Goal: Information Seeking & Learning: Check status

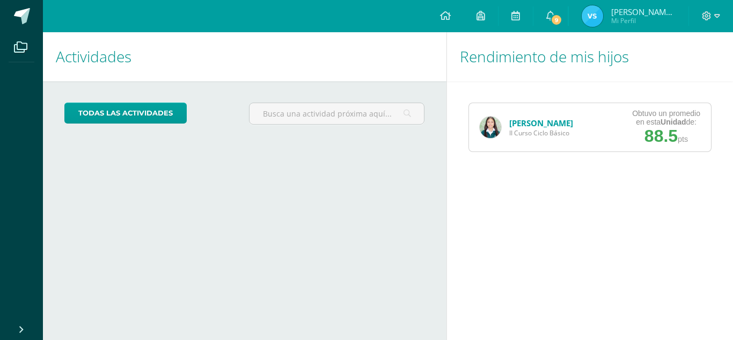
click at [522, 122] on link "[PERSON_NAME]" at bounding box center [541, 122] width 64 height 11
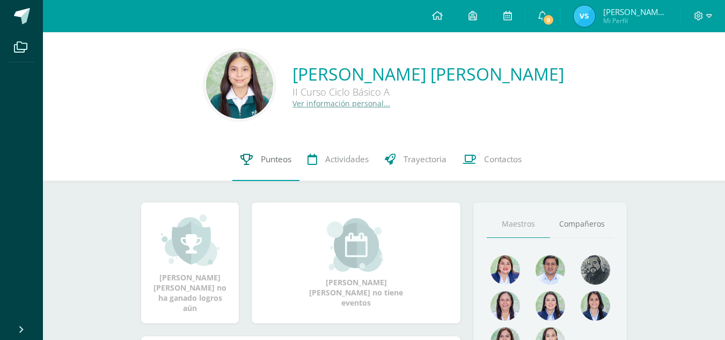
click at [270, 162] on span "Punteos" at bounding box center [276, 158] width 31 height 11
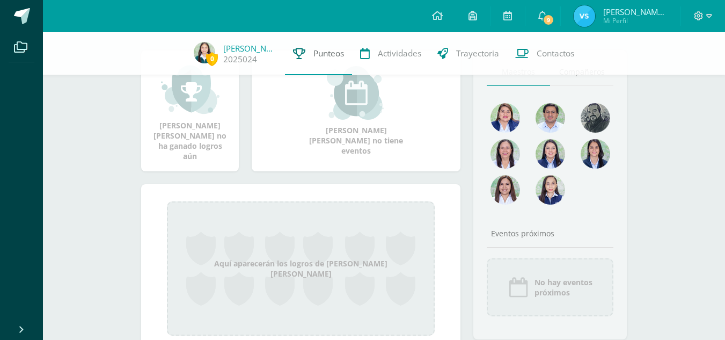
scroll to position [148, 0]
click at [311, 60] on link "Punteos" at bounding box center [318, 53] width 67 height 43
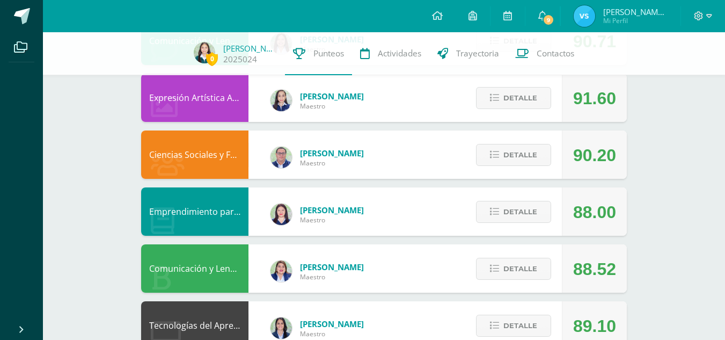
scroll to position [153, 0]
click at [536, 263] on span "Detalle" at bounding box center [520, 268] width 34 height 20
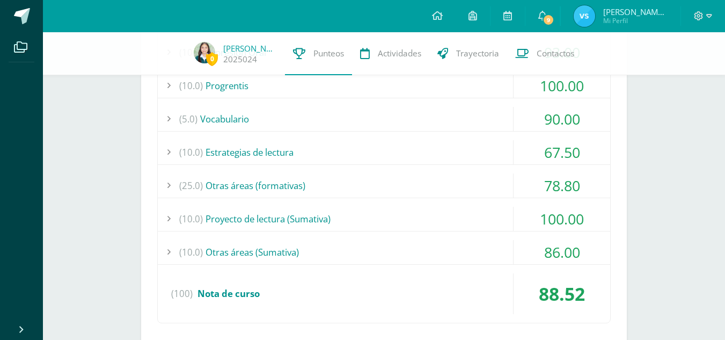
scroll to position [500, 0]
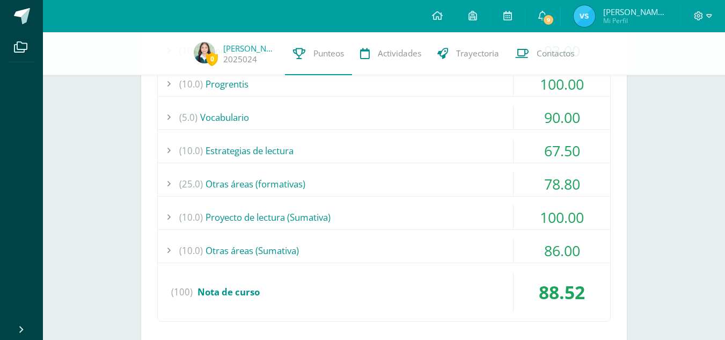
click at [340, 252] on div "(10.0) Otras áreas (Sumativa)" at bounding box center [384, 250] width 452 height 24
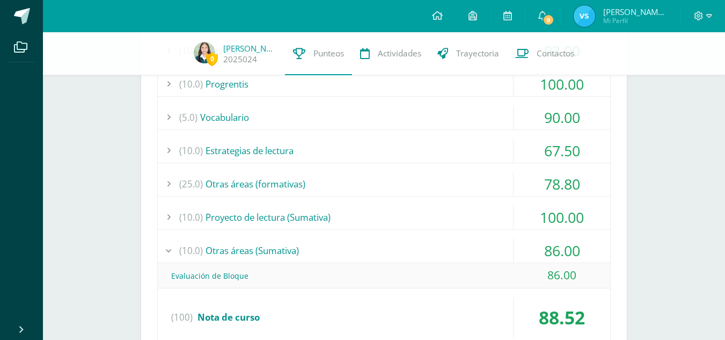
click at [340, 252] on div "(10.0) Otras áreas (Sumativa)" at bounding box center [384, 250] width 452 height 24
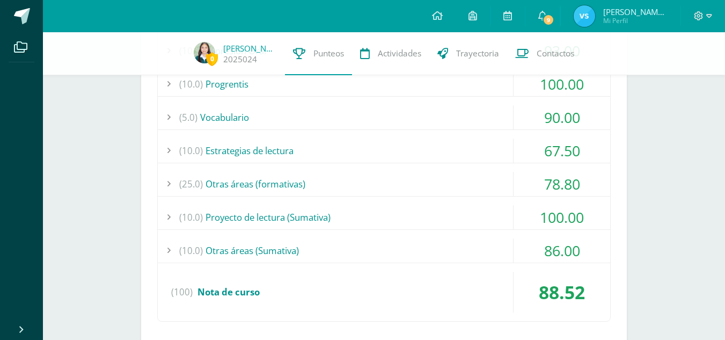
click at [328, 215] on div "(10.0) Proyecto de lectura (Sumativa)" at bounding box center [384, 217] width 452 height 24
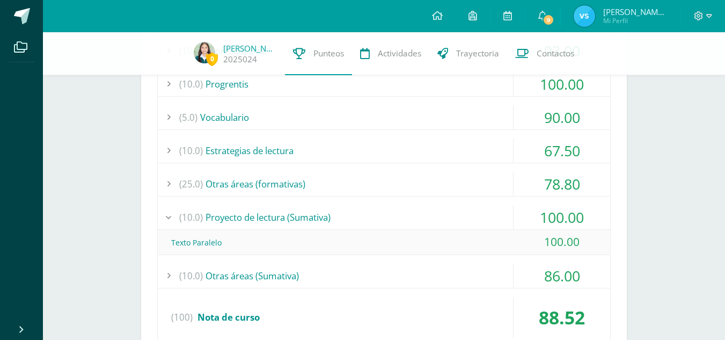
click at [328, 215] on div "(10.0) Proyecto de lectura (Sumativa)" at bounding box center [384, 217] width 452 height 24
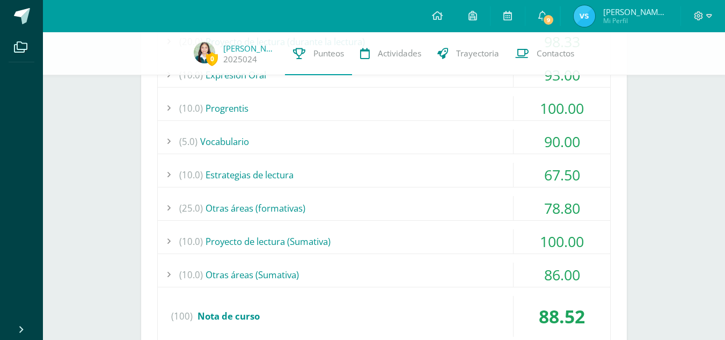
scroll to position [476, 0]
click at [296, 134] on div "(5.0) Vocabulario" at bounding box center [384, 141] width 452 height 24
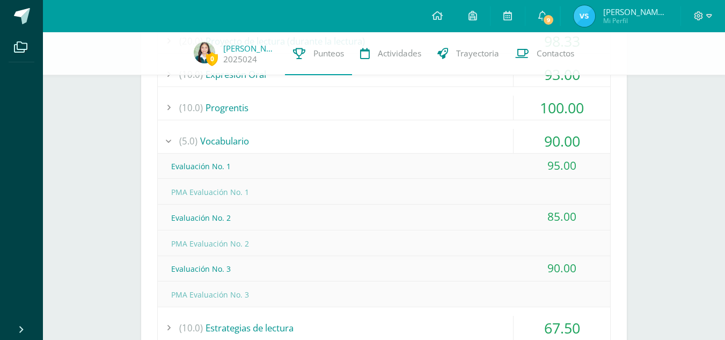
click at [256, 142] on div "(5.0) Vocabulario" at bounding box center [384, 141] width 452 height 24
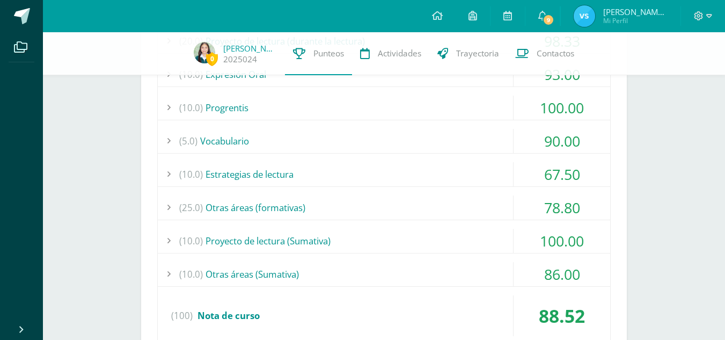
click at [256, 142] on div "(5.0) Vocabulario" at bounding box center [384, 141] width 452 height 24
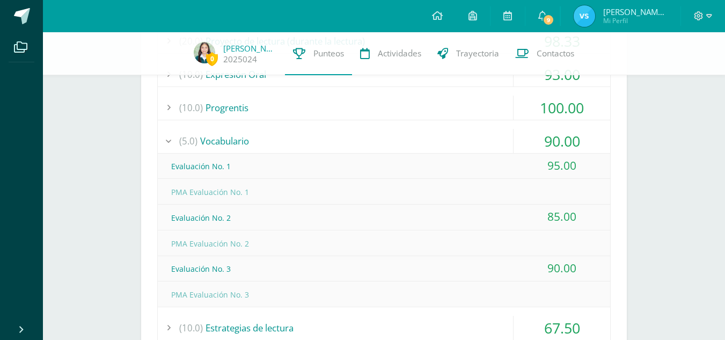
click at [256, 142] on div "(5.0) Vocabulario" at bounding box center [384, 141] width 452 height 24
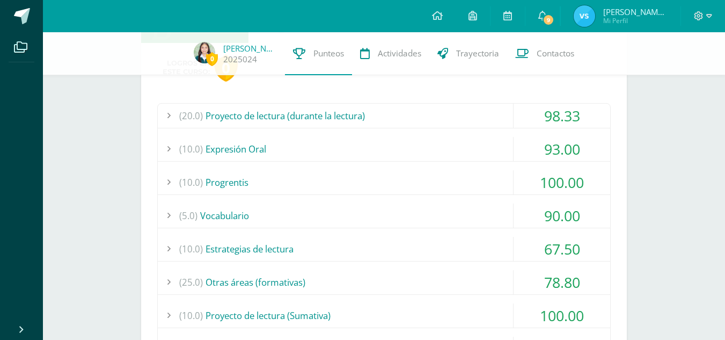
scroll to position [395, 0]
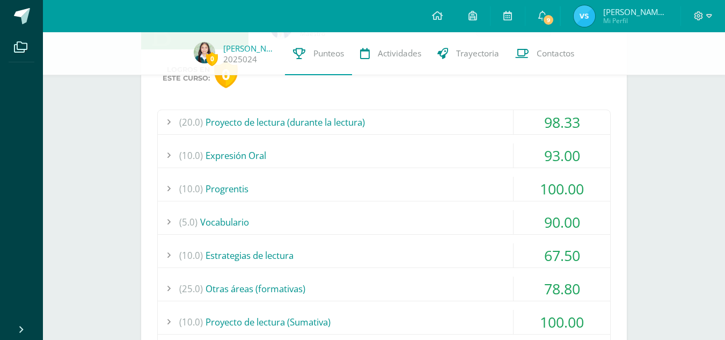
click at [255, 115] on div "(20.0) Proyecto de lectura (durante la lectura)" at bounding box center [384, 122] width 452 height 24
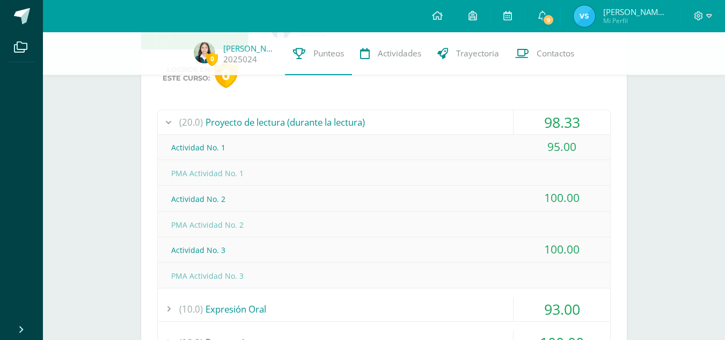
click at [255, 115] on div "(20.0) Proyecto de lectura (durante la lectura)" at bounding box center [384, 122] width 452 height 24
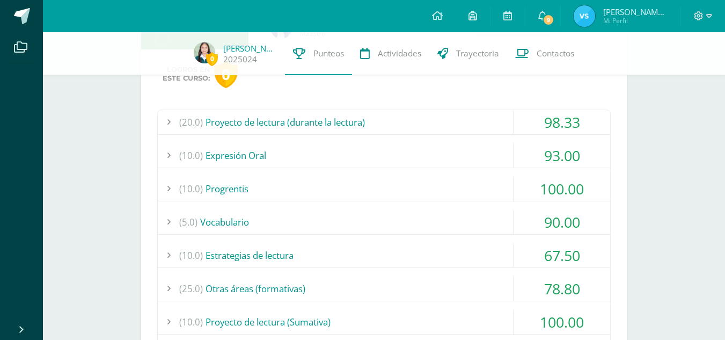
click at [255, 115] on div "(20.0) Proyecto de lectura (durante la lectura)" at bounding box center [384, 122] width 452 height 24
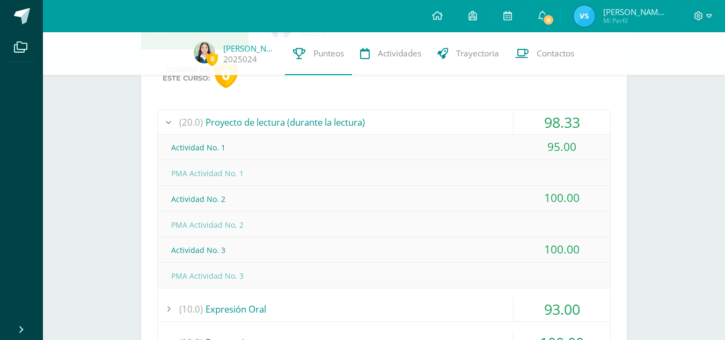
click at [255, 115] on div "(20.0) Proyecto de lectura (durante la lectura)" at bounding box center [384, 122] width 452 height 24
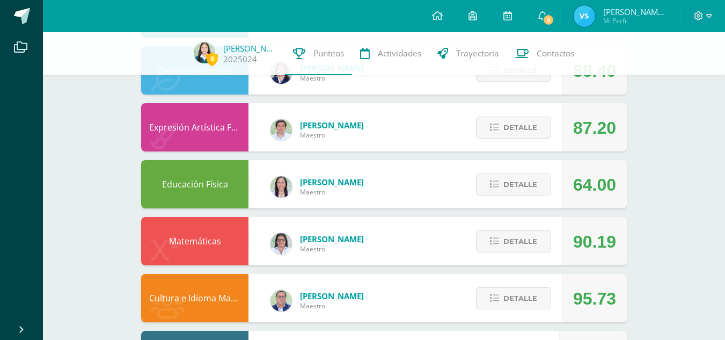
scroll to position [1040, 0]
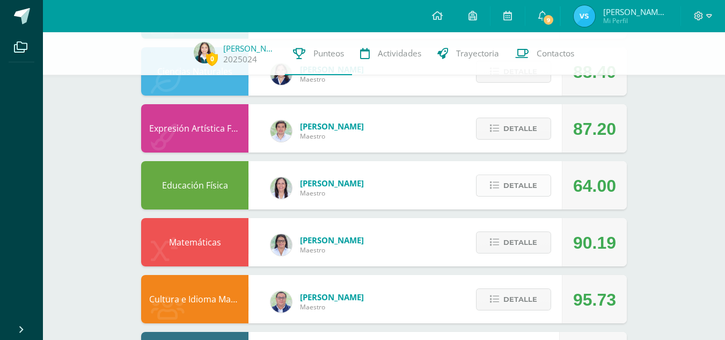
click at [532, 187] on span "Detalle" at bounding box center [520, 185] width 34 height 20
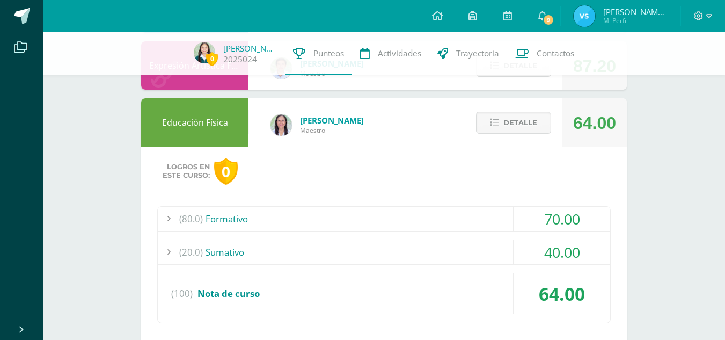
scroll to position [1152, 0]
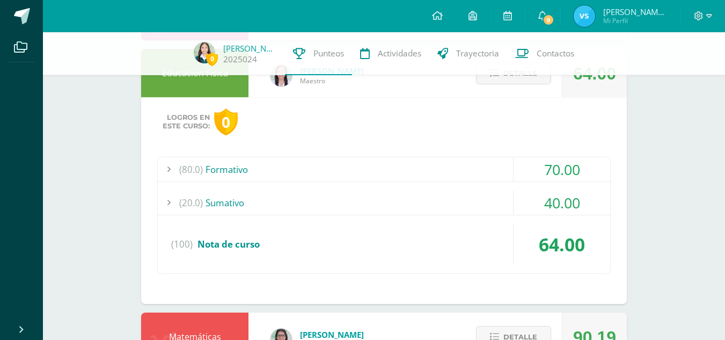
click at [480, 195] on div "(20.0) Sumativo" at bounding box center [384, 202] width 452 height 24
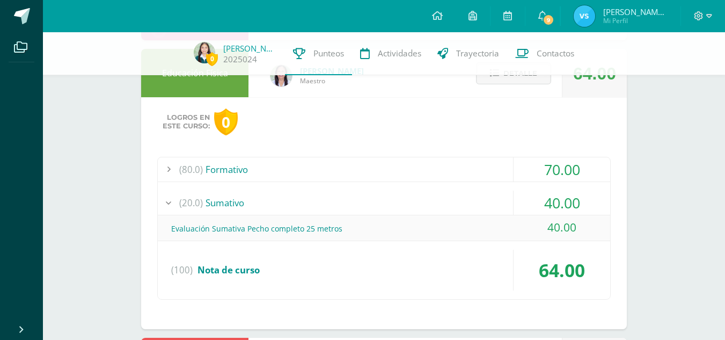
click at [480, 195] on div "(20.0) Sumativo" at bounding box center [384, 202] width 452 height 24
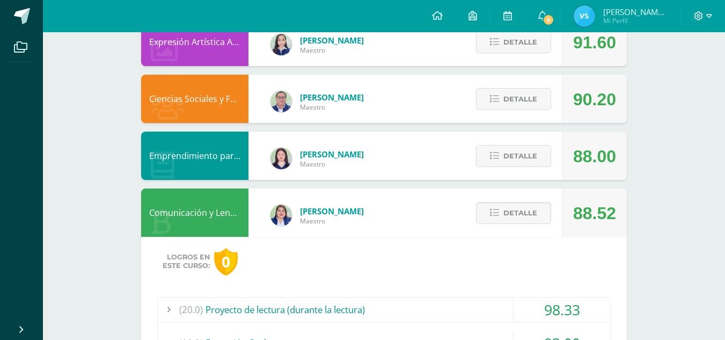
scroll to position [0, 0]
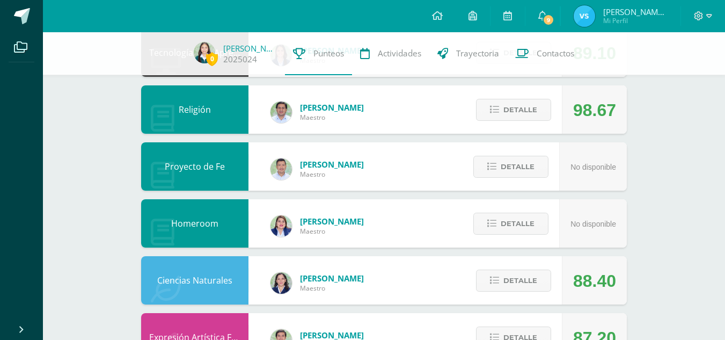
scroll to position [831, 0]
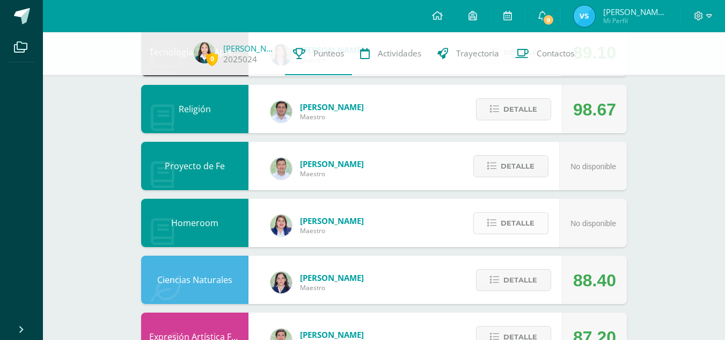
click at [515, 233] on span "Detalle" at bounding box center [517, 223] width 34 height 20
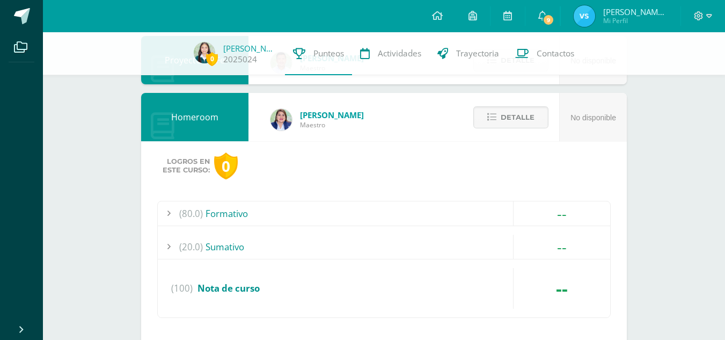
scroll to position [930, 0]
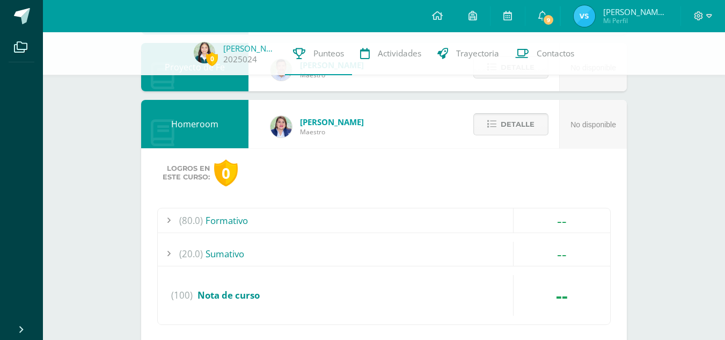
click at [501, 122] on span "Detalle" at bounding box center [517, 124] width 34 height 20
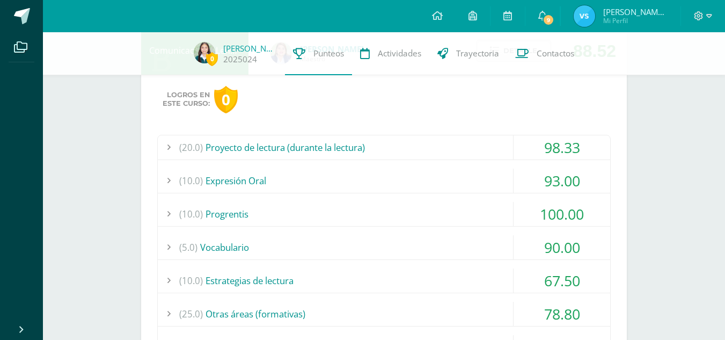
scroll to position [261, 0]
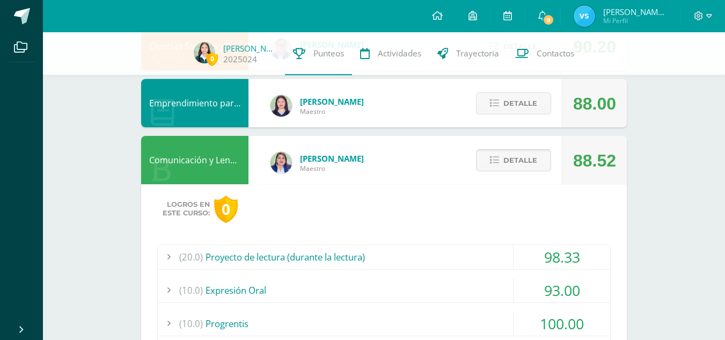
click at [501, 163] on button "Detalle" at bounding box center [513, 160] width 75 height 22
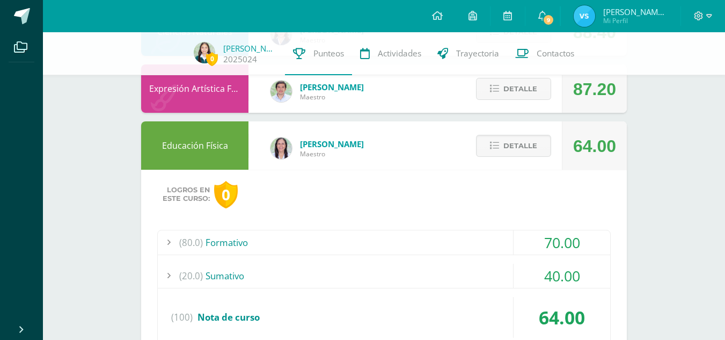
scroll to position [902, 0]
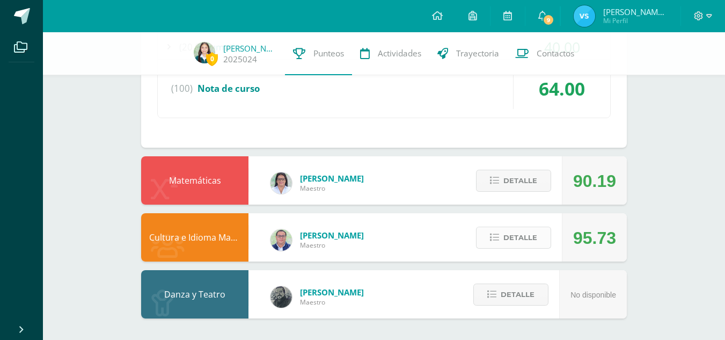
click at [517, 239] on span "Detalle" at bounding box center [520, 237] width 34 height 20
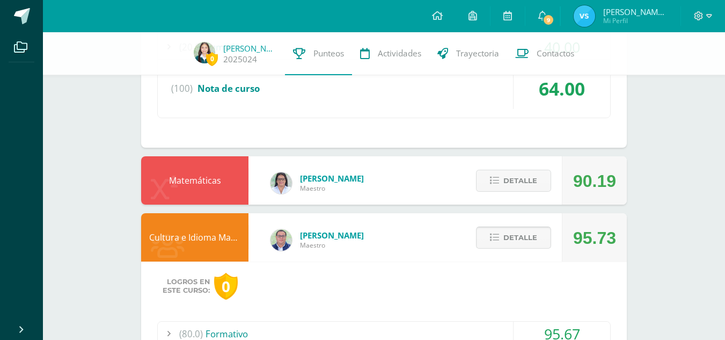
scroll to position [1054, 0]
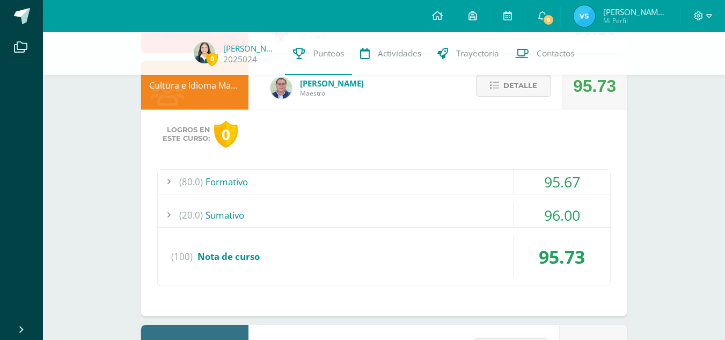
click at [445, 197] on div "(80.0) Formativo 95.67 Mi historia en la feria 100.00 (100)" at bounding box center [383, 227] width 453 height 117
click at [443, 212] on div "(20.0) Sumativo" at bounding box center [384, 215] width 452 height 24
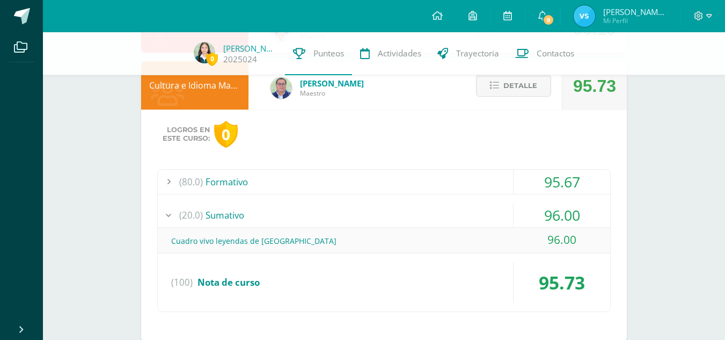
click at [443, 212] on div "(20.0) Sumativo" at bounding box center [384, 215] width 452 height 24
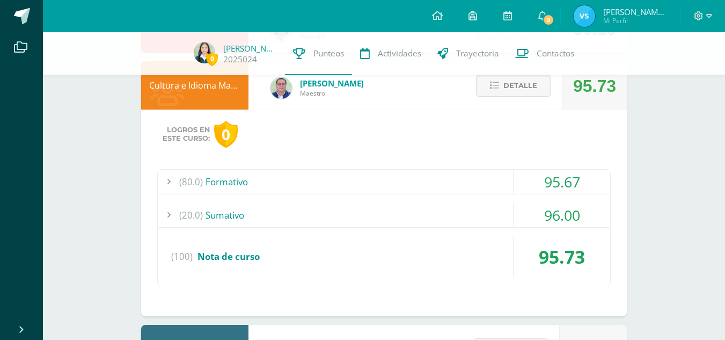
click at [449, 193] on div "(80.0) Formativo" at bounding box center [384, 182] width 452 height 24
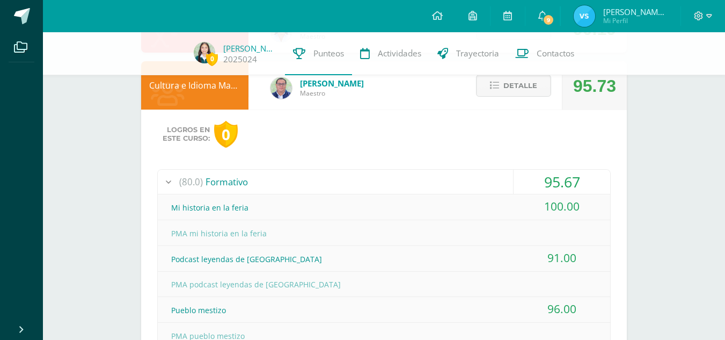
click at [449, 193] on div "(80.0) Formativo" at bounding box center [384, 182] width 452 height 24
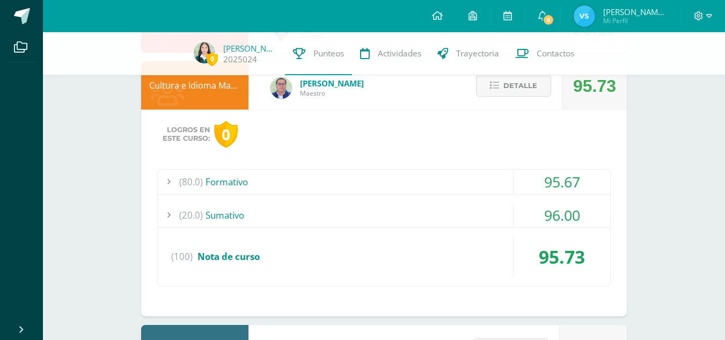
click at [449, 193] on div "(80.0) Formativo" at bounding box center [384, 182] width 452 height 24
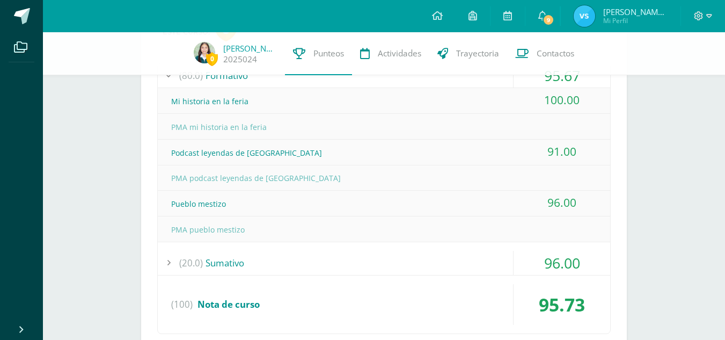
scroll to position [1158, 0]
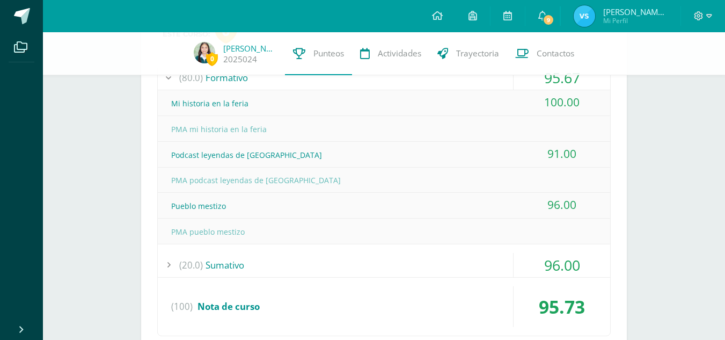
click at [233, 203] on div "Pueblo mestizo" at bounding box center [384, 206] width 452 height 24
click at [261, 158] on div "Podcast leyendas de Guatemala" at bounding box center [384, 155] width 452 height 24
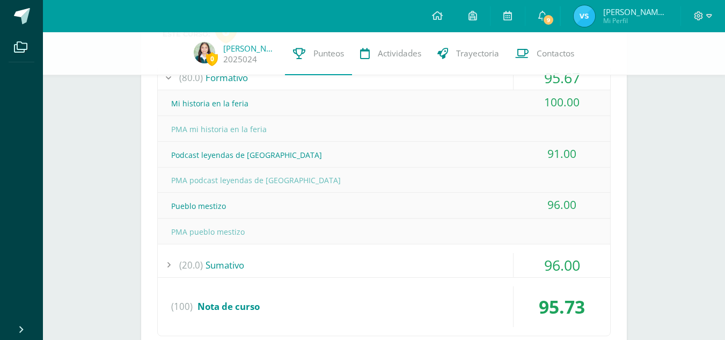
click at [262, 111] on div "Mi historia en la feria" at bounding box center [384, 103] width 452 height 24
click at [276, 156] on div "Podcast leyendas de Guatemala" at bounding box center [384, 155] width 452 height 24
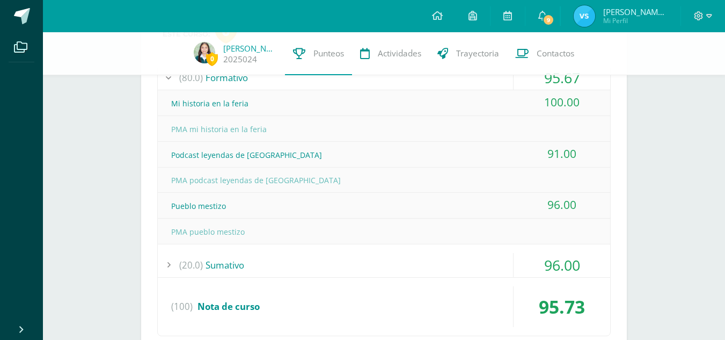
click at [276, 156] on div "Podcast leyendas de Guatemala" at bounding box center [384, 155] width 452 height 24
click at [248, 216] on div "Pueblo mestizo" at bounding box center [384, 206] width 452 height 24
click at [212, 206] on div "Pueblo mestizo" at bounding box center [384, 206] width 452 height 24
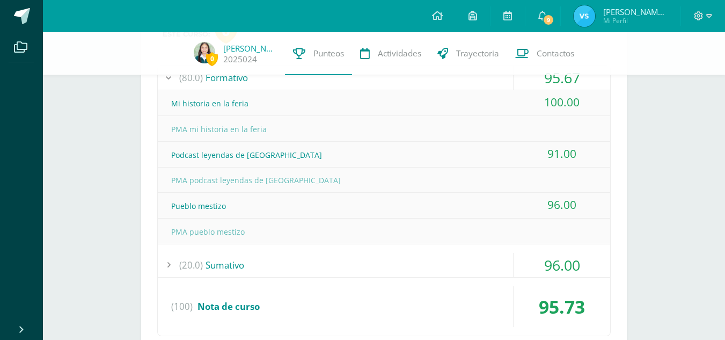
click at [212, 206] on div "Pueblo mestizo" at bounding box center [384, 206] width 452 height 24
click at [352, 220] on div "PMA pueblo mestizo" at bounding box center [384, 231] width 452 height 24
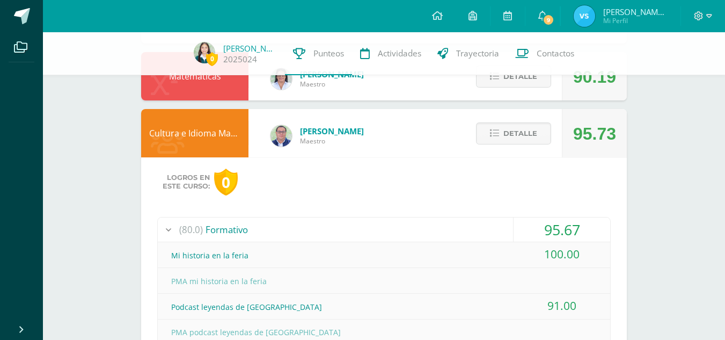
scroll to position [1005, 0]
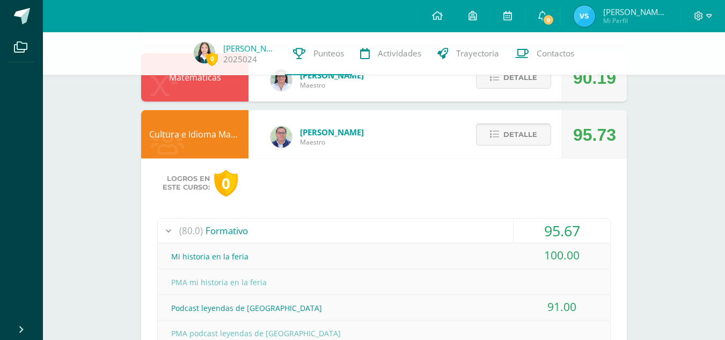
click at [519, 135] on span "Detalle" at bounding box center [520, 134] width 34 height 20
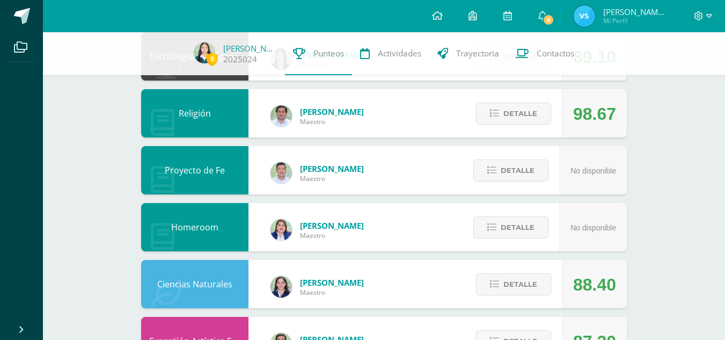
scroll to position [596, 0]
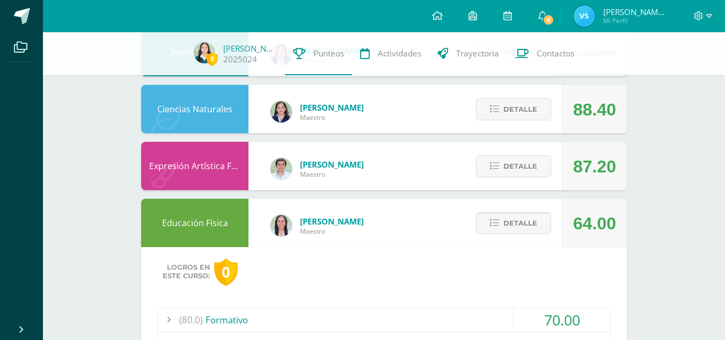
click at [526, 234] on div "Detalle" at bounding box center [511, 222] width 102 height 48
click at [523, 224] on span "Detalle" at bounding box center [520, 223] width 34 height 20
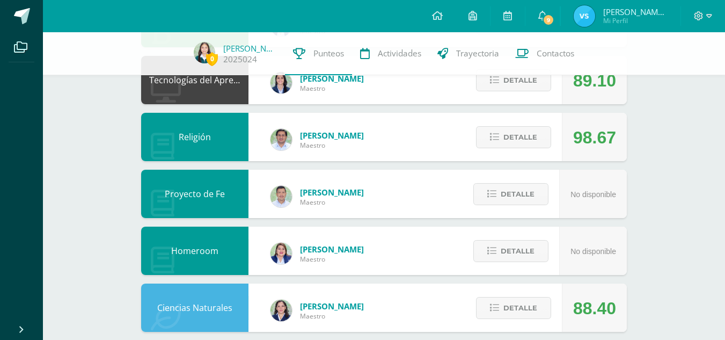
scroll to position [255, 0]
